Goal: Task Accomplishment & Management: Use online tool/utility

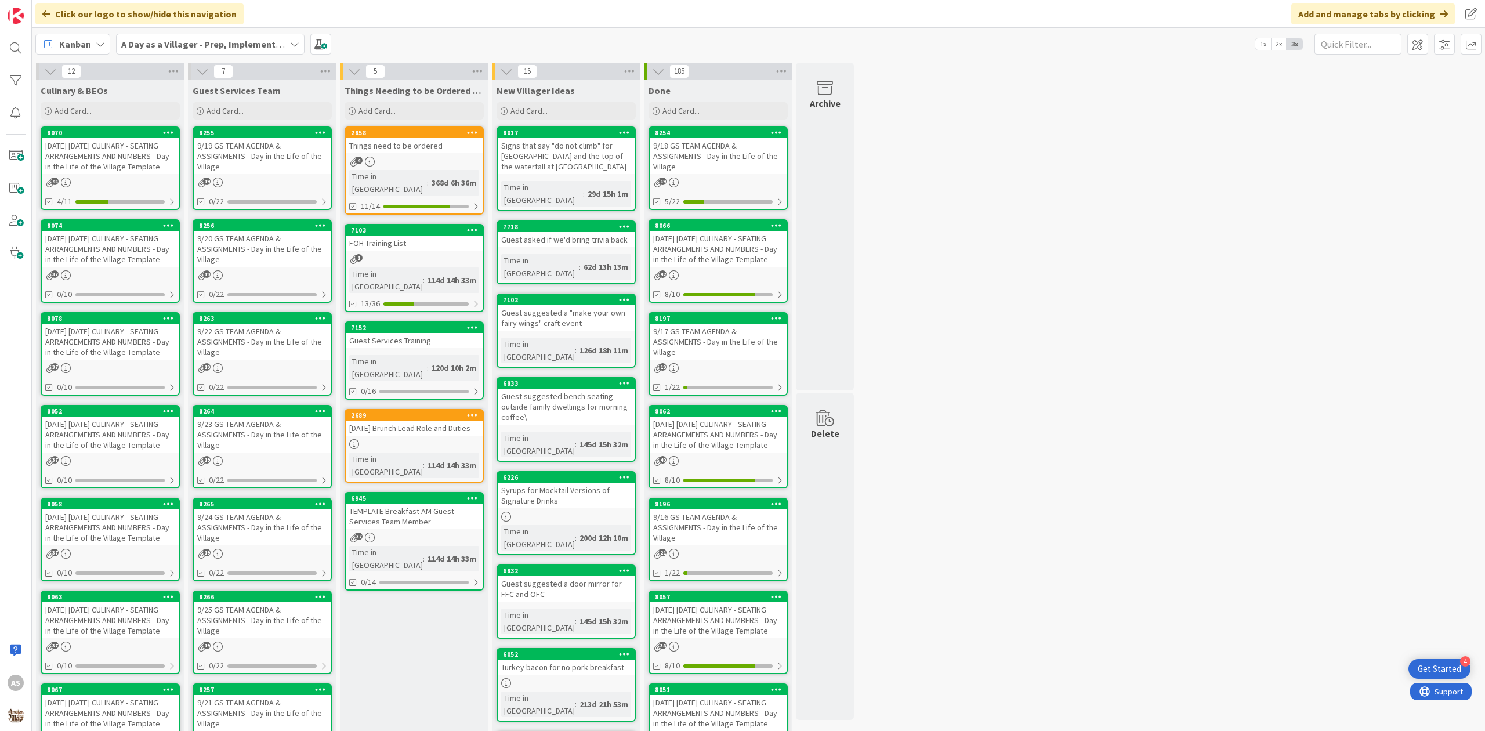
click at [441, 167] on link "2858 Things need to be ordered 4 Time in Column : 368d 6h 36m 11/14" at bounding box center [414, 170] width 139 height 88
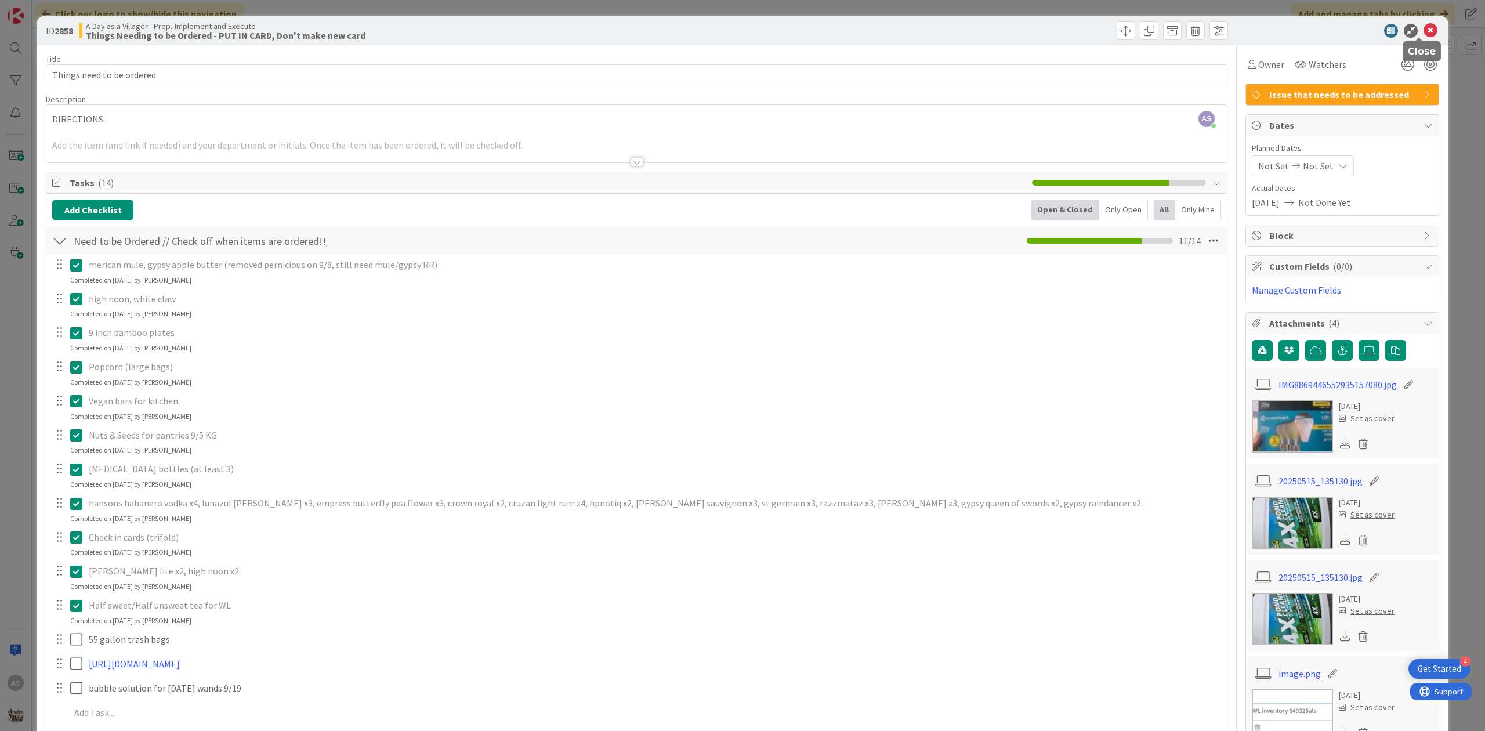
click at [1424, 31] on icon at bounding box center [1431, 31] width 14 height 14
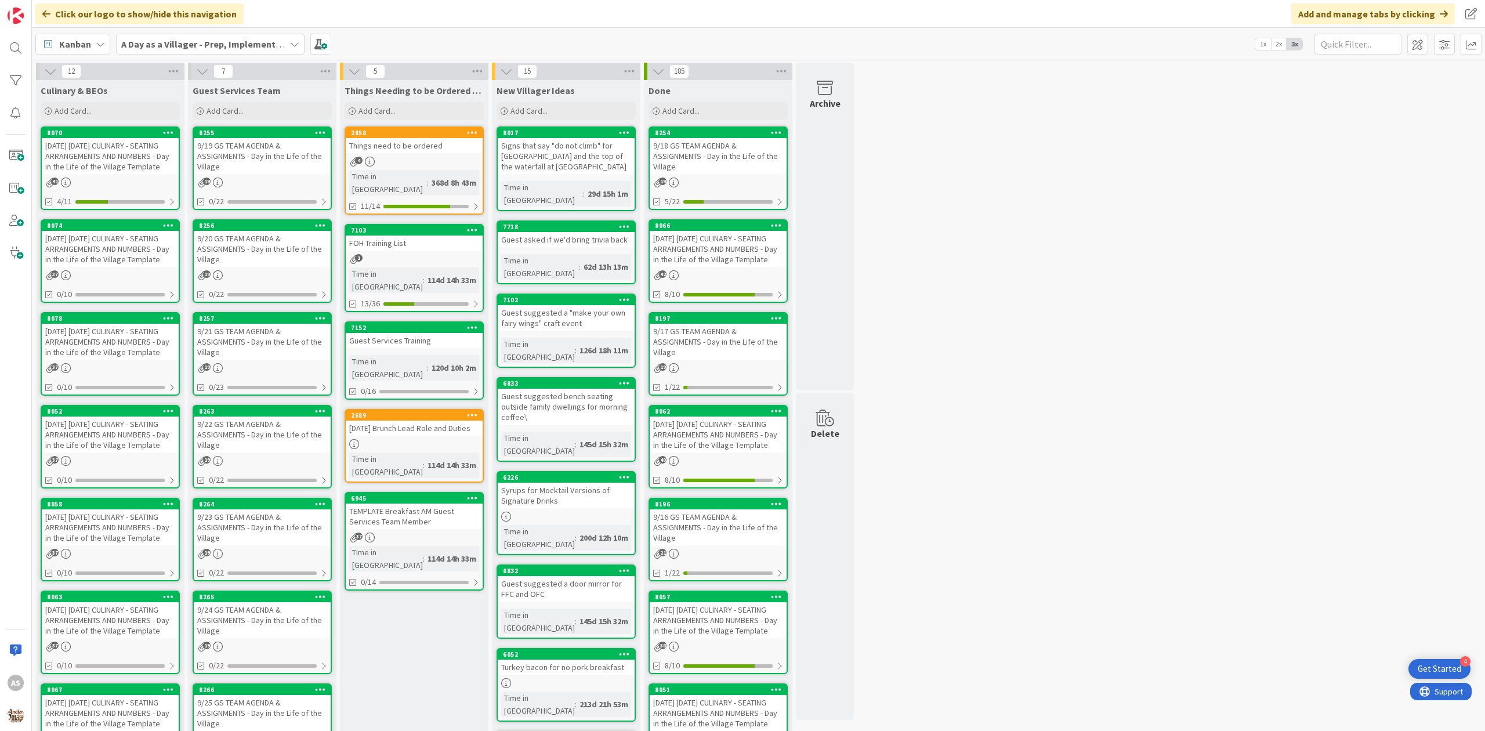
click at [78, 181] on div "41" at bounding box center [110, 183] width 137 height 10
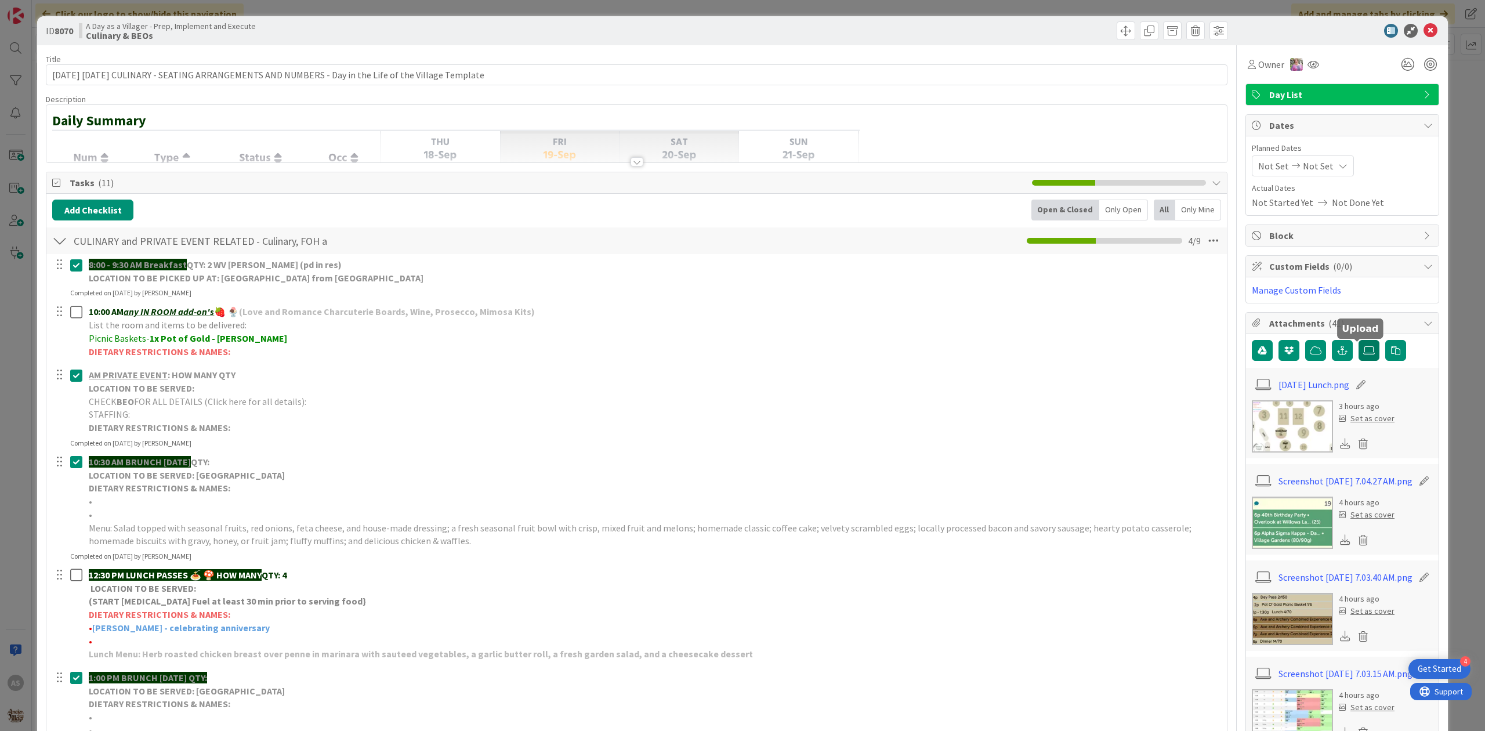
click at [1359, 356] on label at bounding box center [1369, 350] width 21 height 21
click at [1359, 340] on input "file" at bounding box center [1359, 340] width 0 height 0
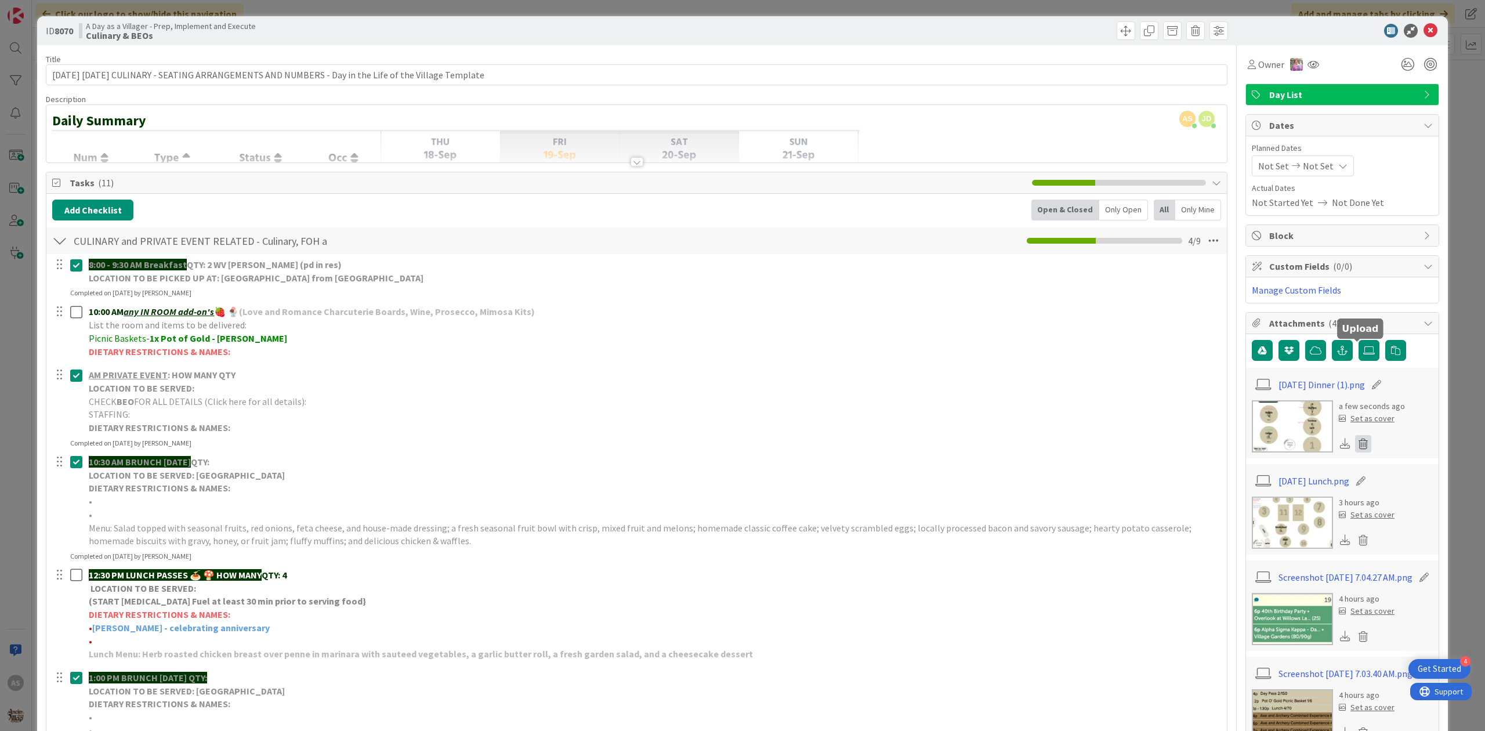
click at [1355, 446] on icon at bounding box center [1363, 443] width 16 height 17
click at [1258, 510] on button "Delete" at bounding box center [1255, 500] width 44 height 21
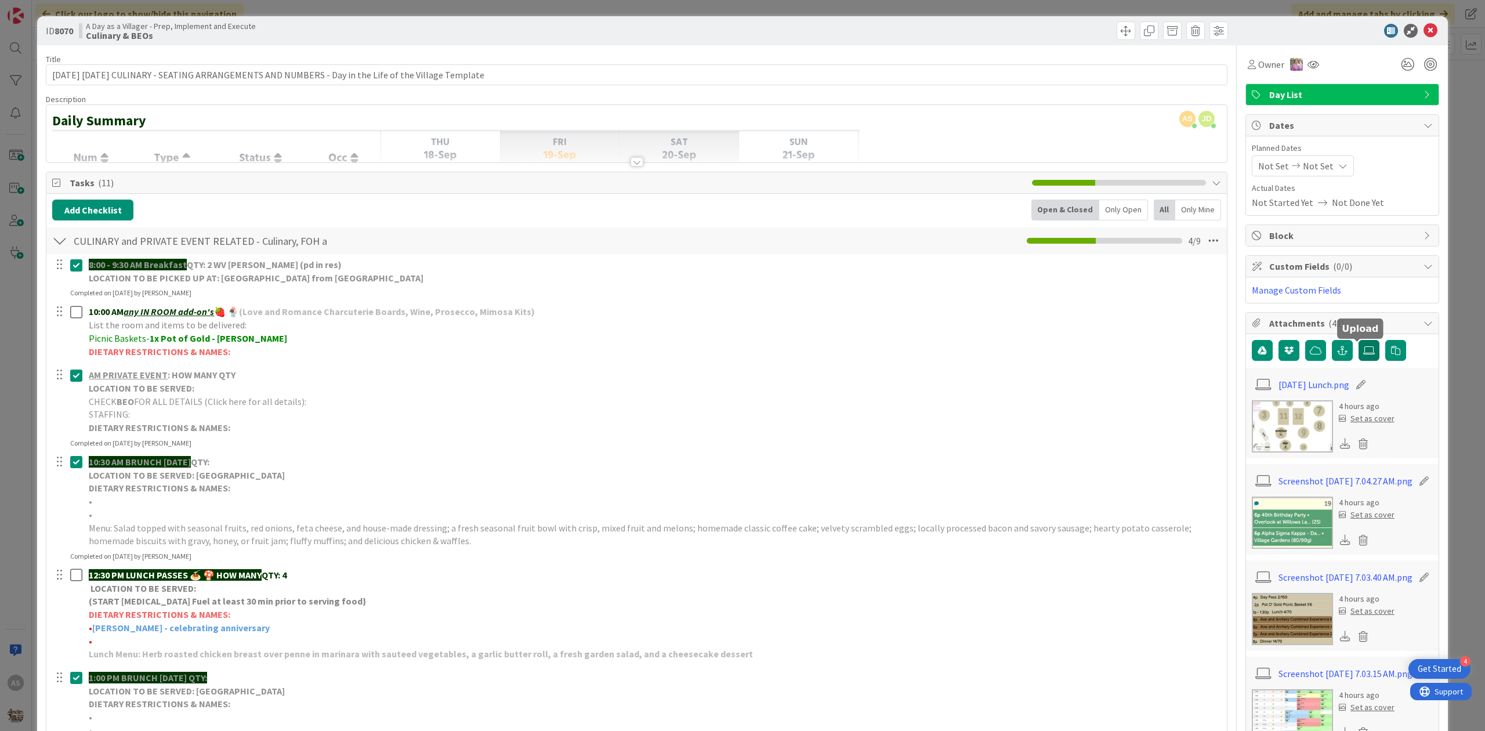
click at [1359, 357] on label at bounding box center [1369, 350] width 21 height 21
click at [1359, 340] on input "file" at bounding box center [1359, 340] width 0 height 0
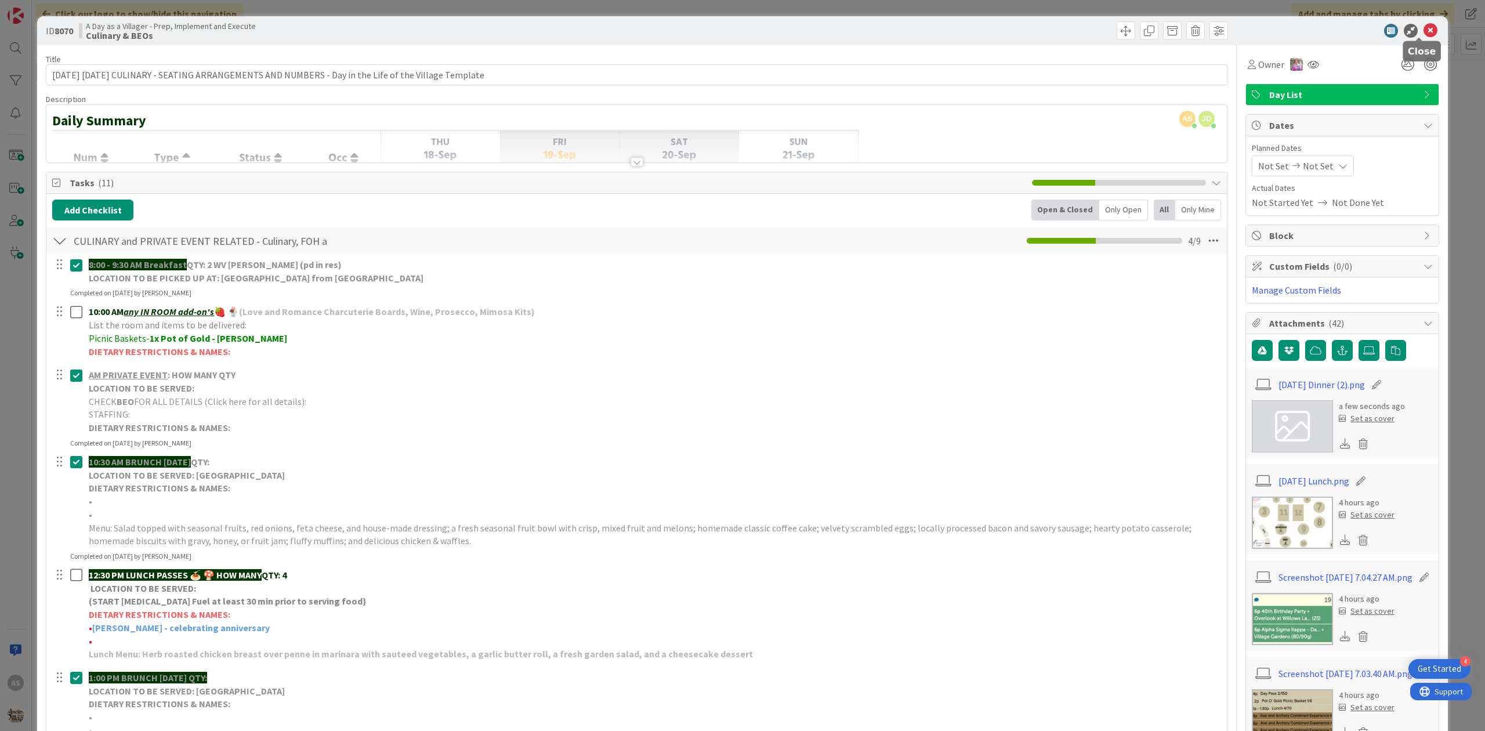
click at [1424, 24] on icon at bounding box center [1431, 31] width 14 height 14
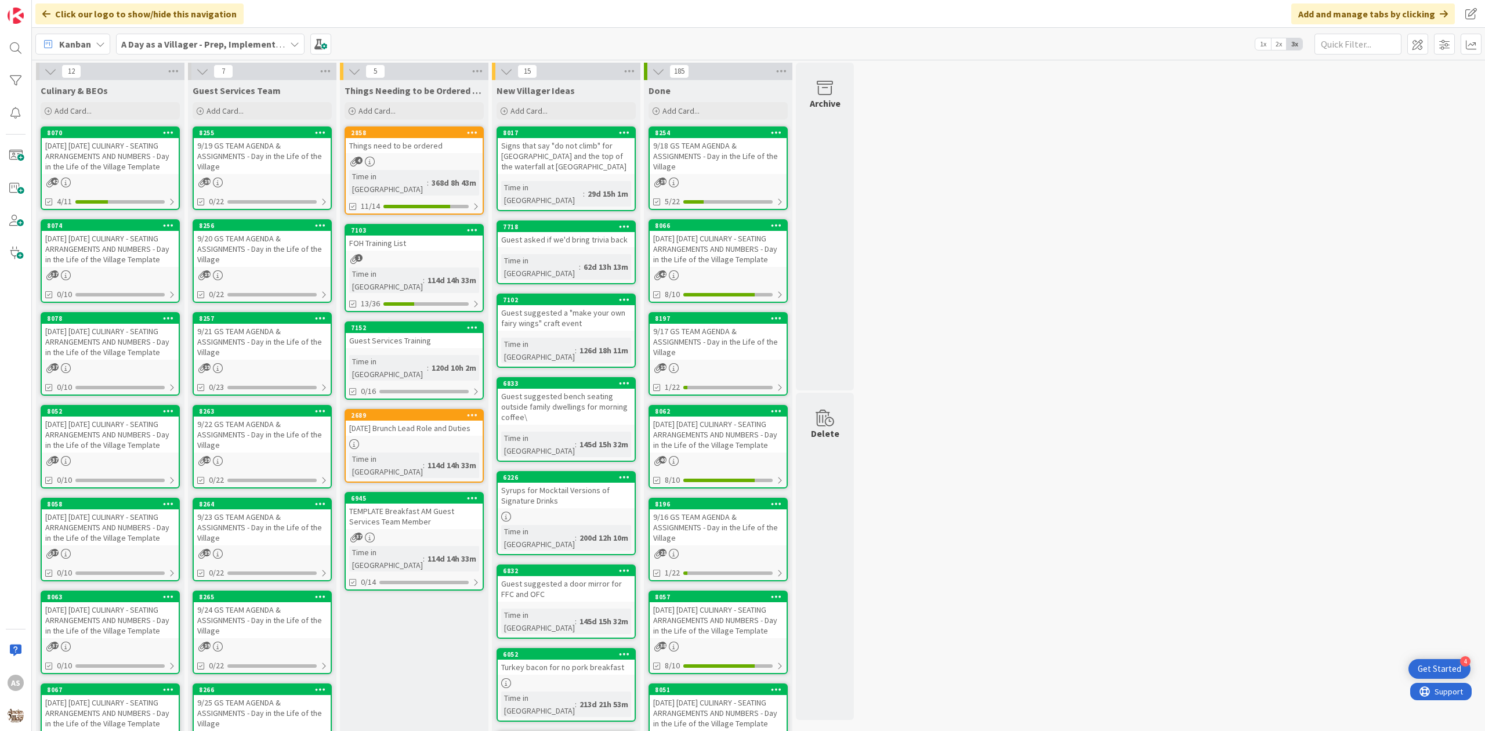
click at [225, 160] on div "9/19 GS TEAM AGENDA & ASSIGNMENTS - Day in the Life of the Village" at bounding box center [262, 156] width 137 height 36
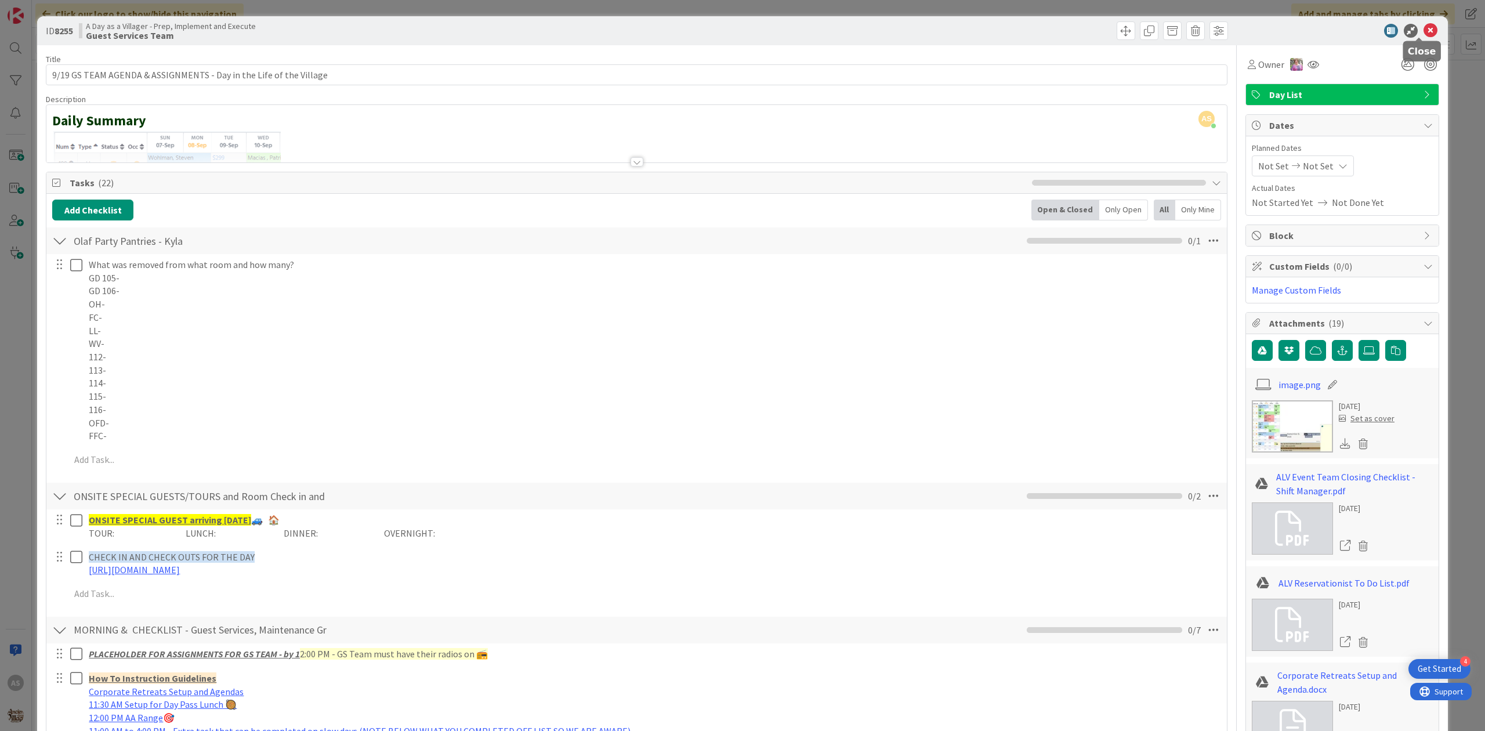
click at [1424, 35] on icon at bounding box center [1431, 31] width 14 height 14
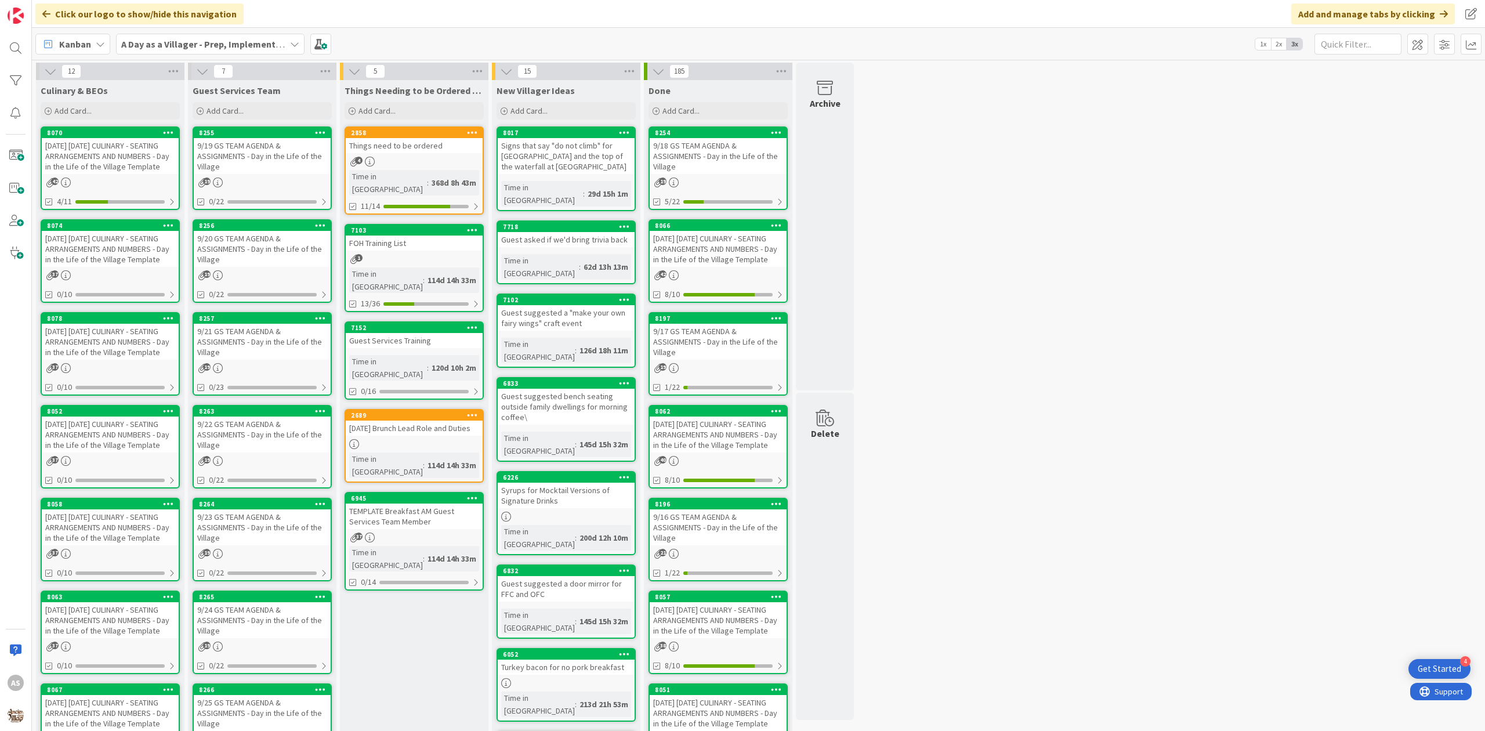
click at [226, 178] on div "19" at bounding box center [262, 183] width 137 height 10
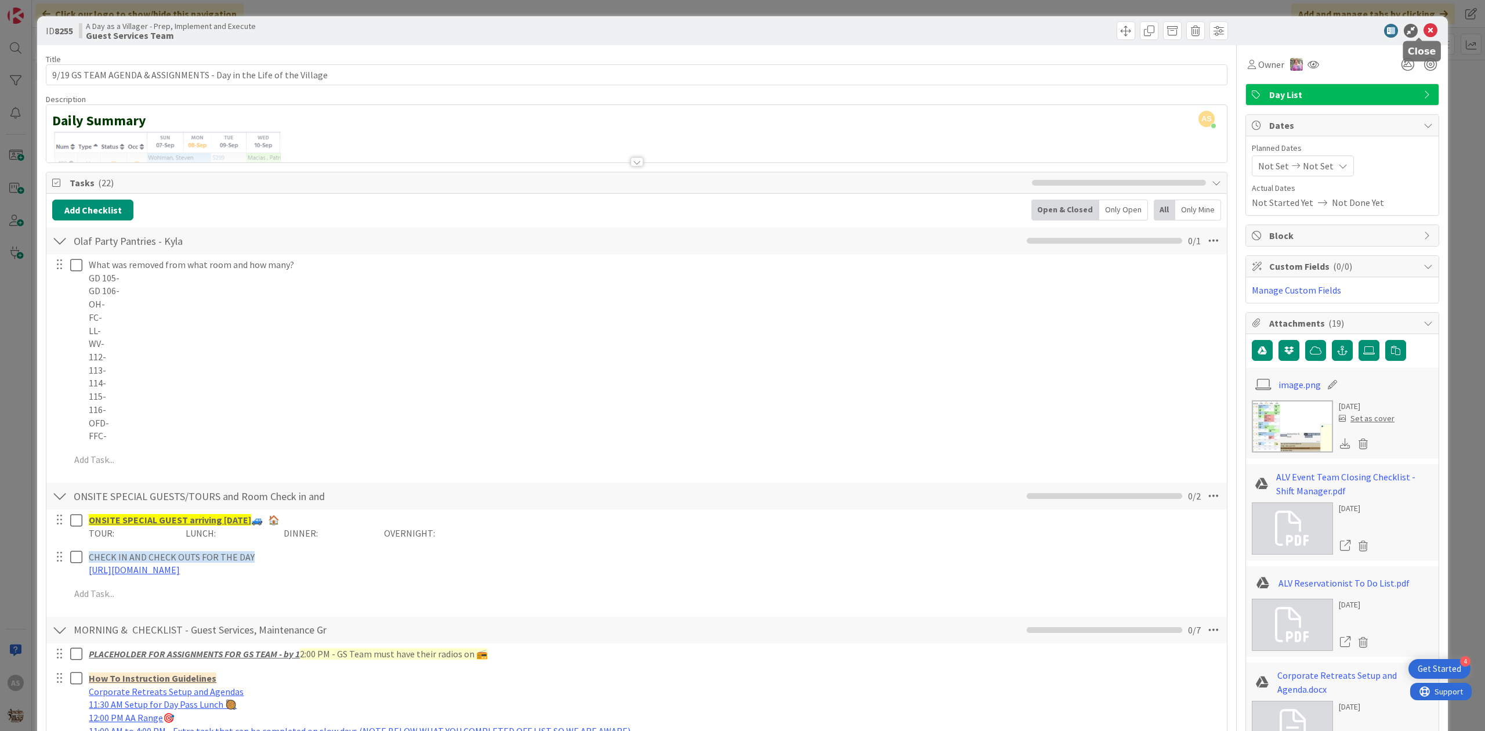
click at [1424, 32] on icon at bounding box center [1431, 31] width 14 height 14
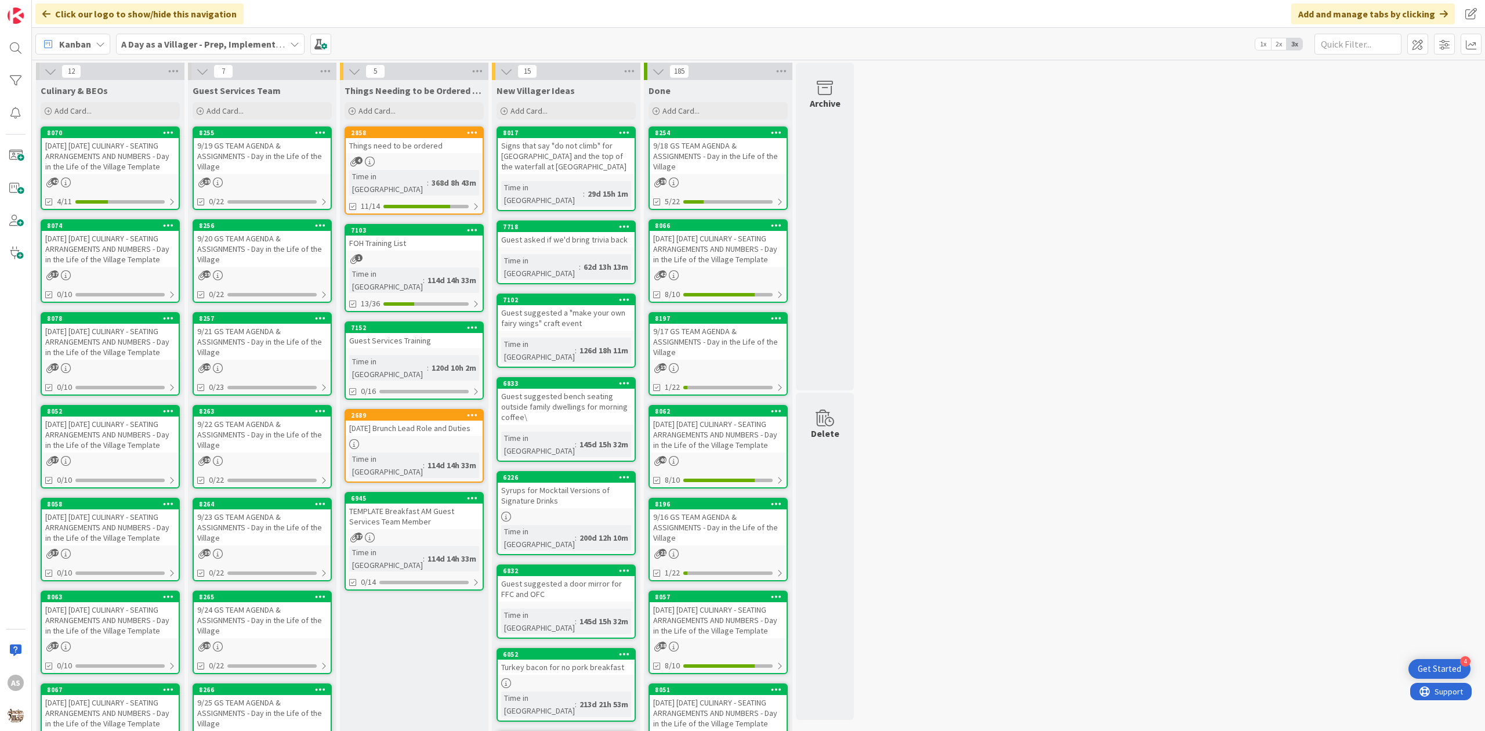
click at [90, 161] on div "[DATE] [DATE] CULINARY - SEATING ARRANGEMENTS AND NUMBERS - Day in the Life of …" at bounding box center [110, 156] width 137 height 36
